Goal: Check status

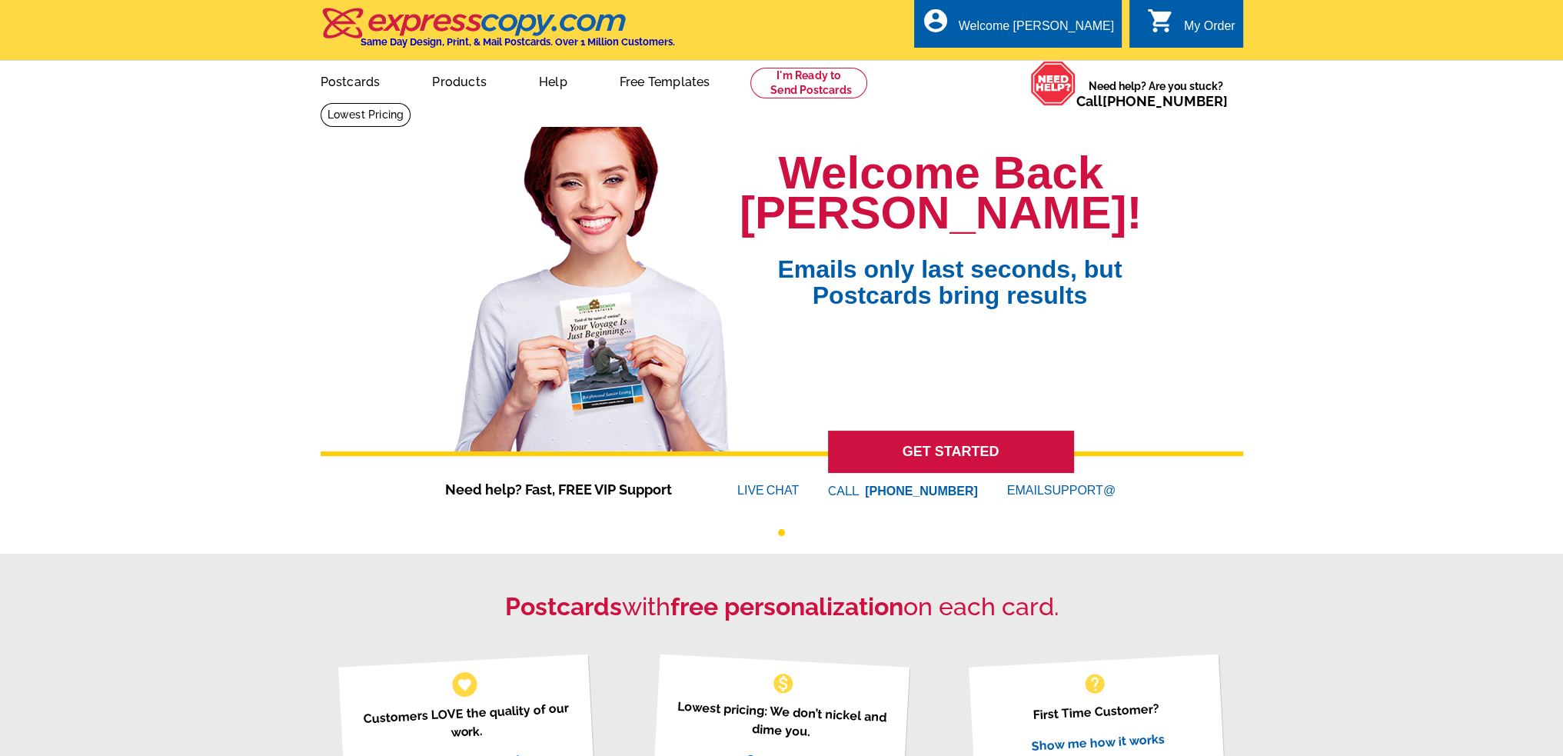
click at [1200, 23] on div "My Order" at bounding box center [1209, 30] width 51 height 22
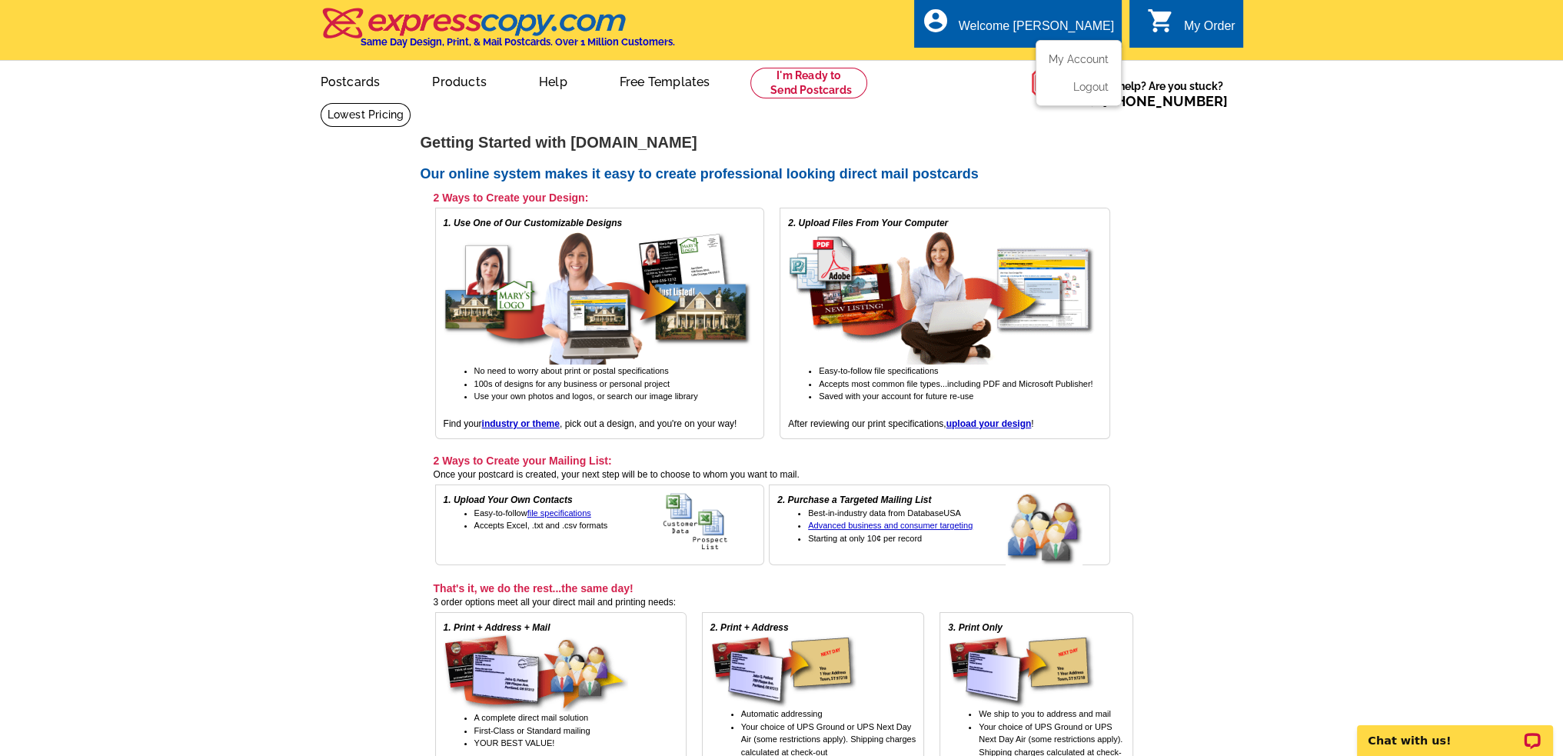
click at [1070, 51] on ul "My Account Logout" at bounding box center [1078, 73] width 86 height 66
click at [1073, 59] on link "My Account" at bounding box center [1075, 59] width 66 height 14
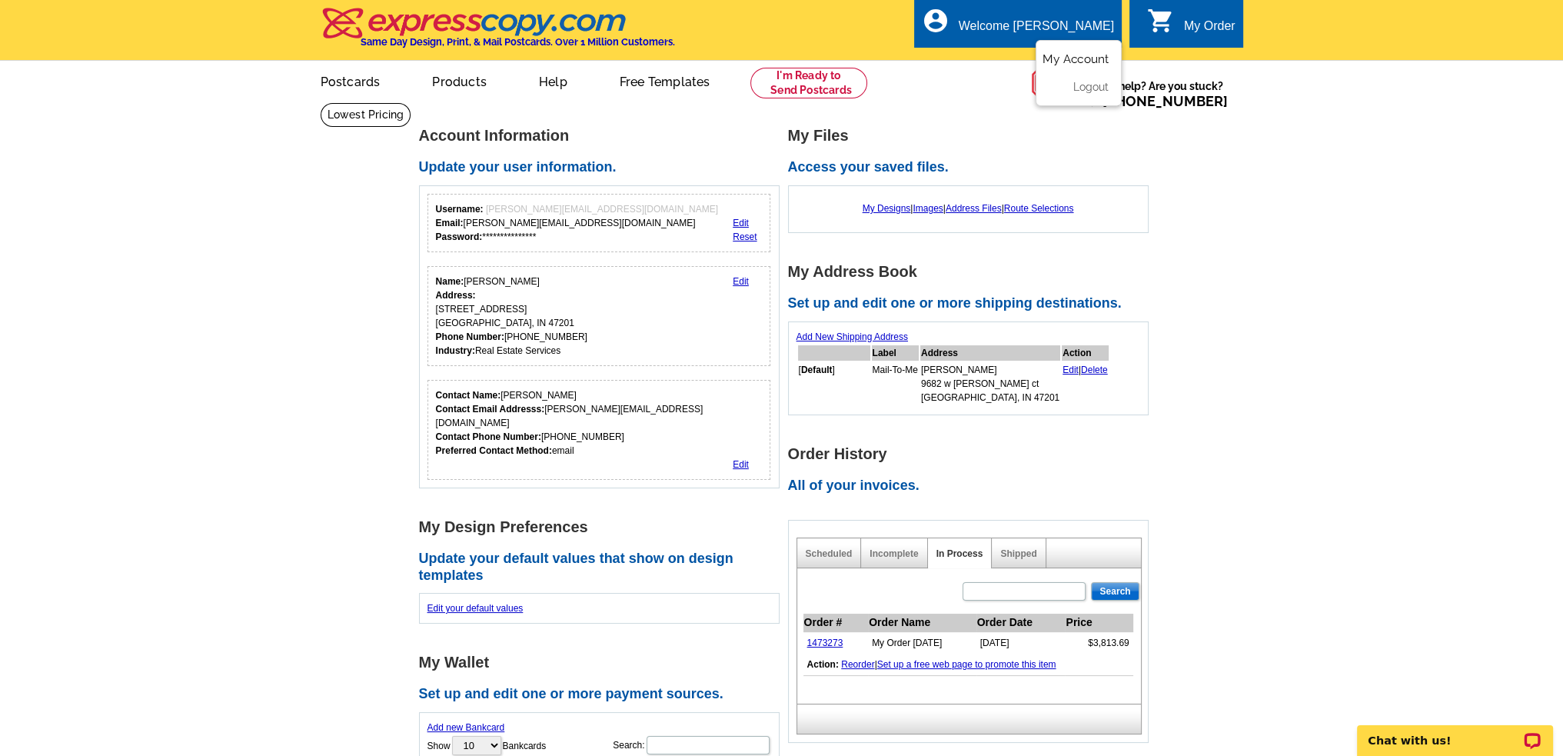
click at [1072, 57] on link "My Account" at bounding box center [1075, 59] width 66 height 14
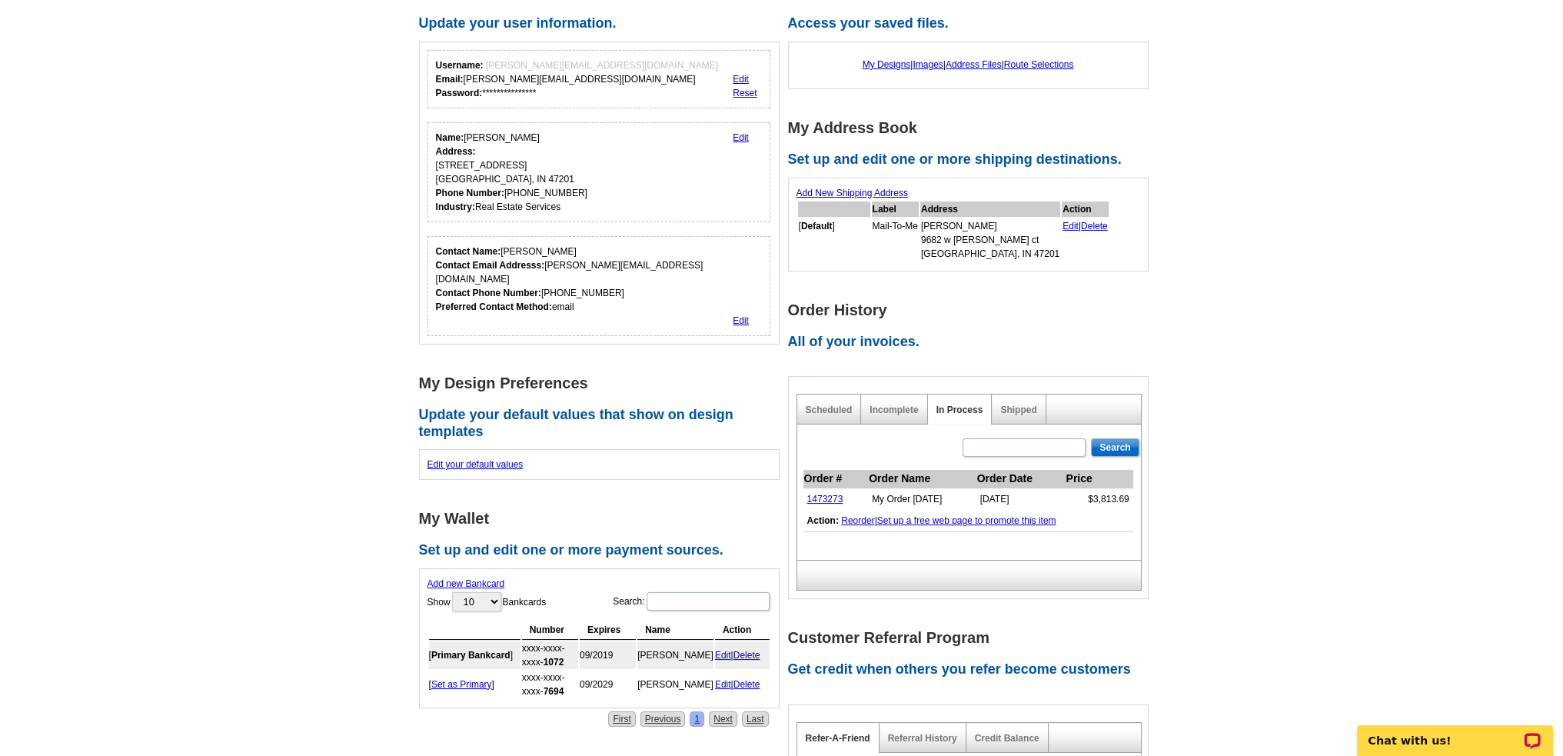
scroll to position [154, 0]
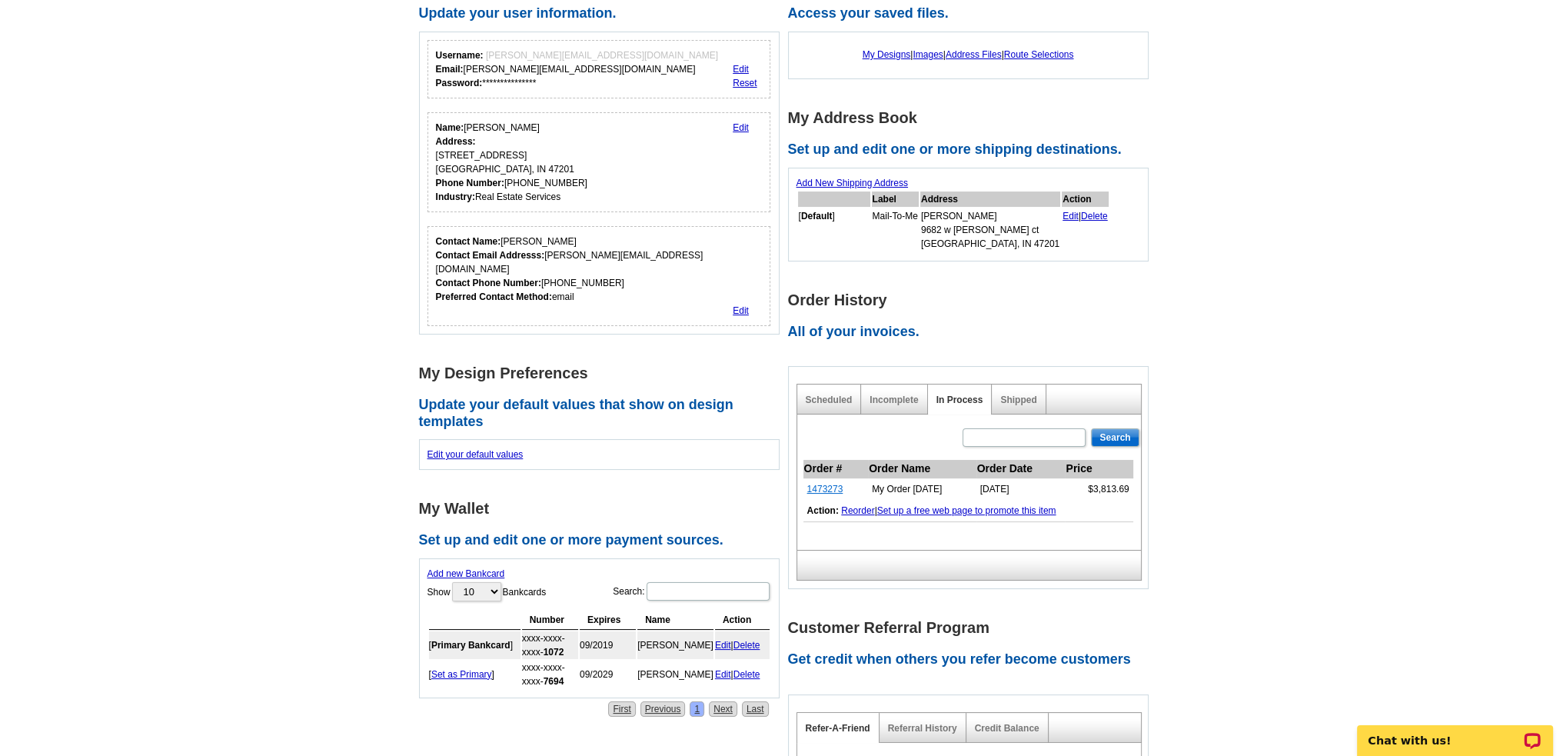
click at [827, 487] on link "1473273" at bounding box center [825, 488] width 36 height 11
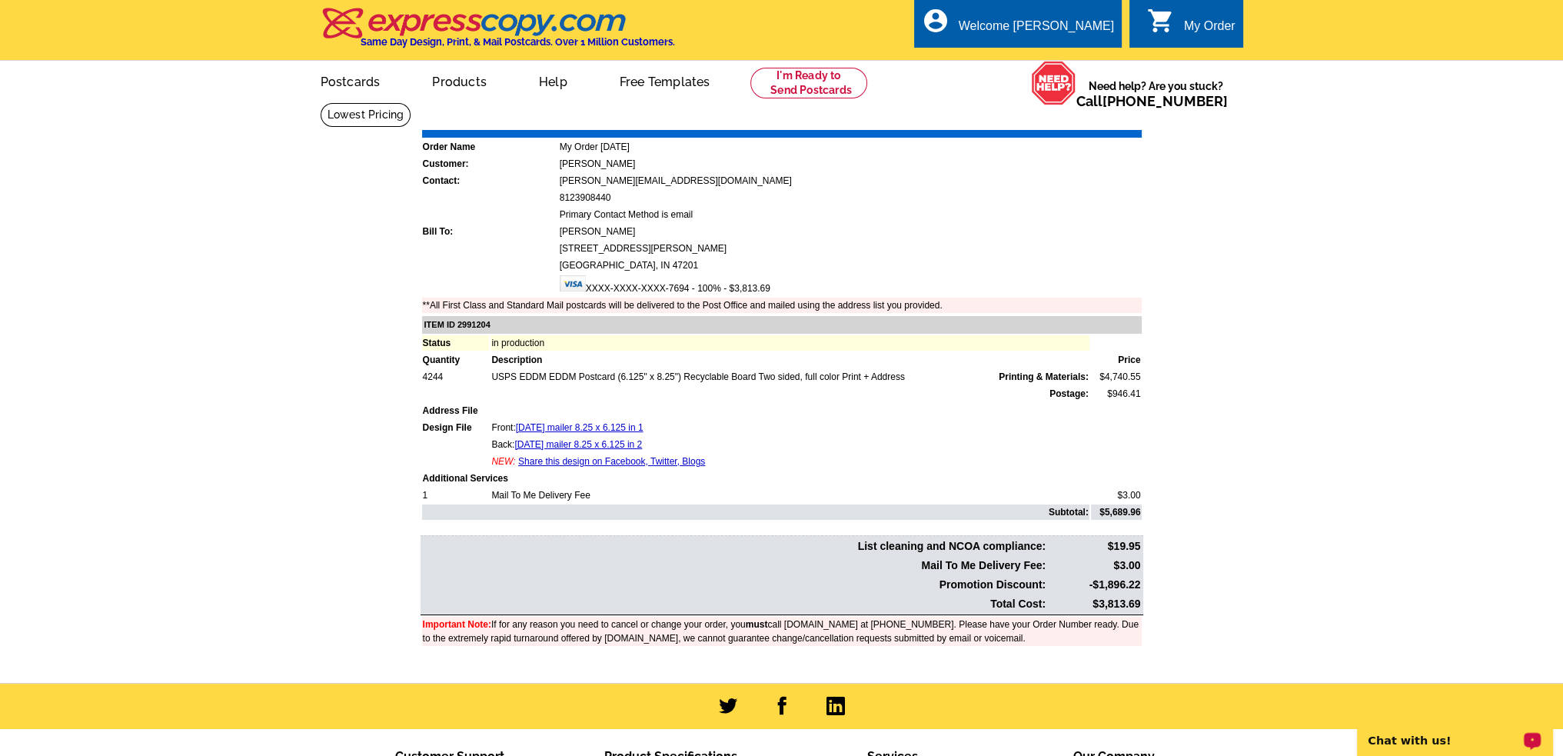
click at [1423, 746] on p "Chat with us!" at bounding box center [1444, 740] width 152 height 12
